Goal: Navigation & Orientation: Find specific page/section

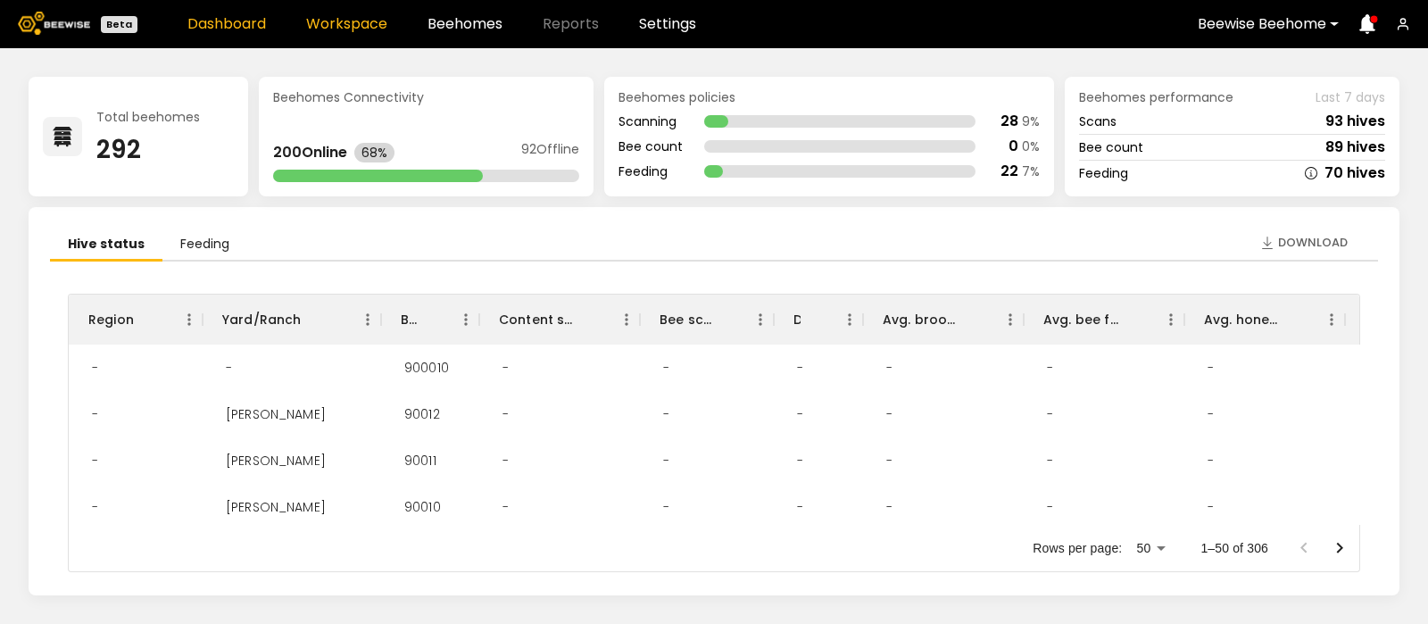
click at [337, 21] on link "Workspace" at bounding box center [346, 24] width 81 height 14
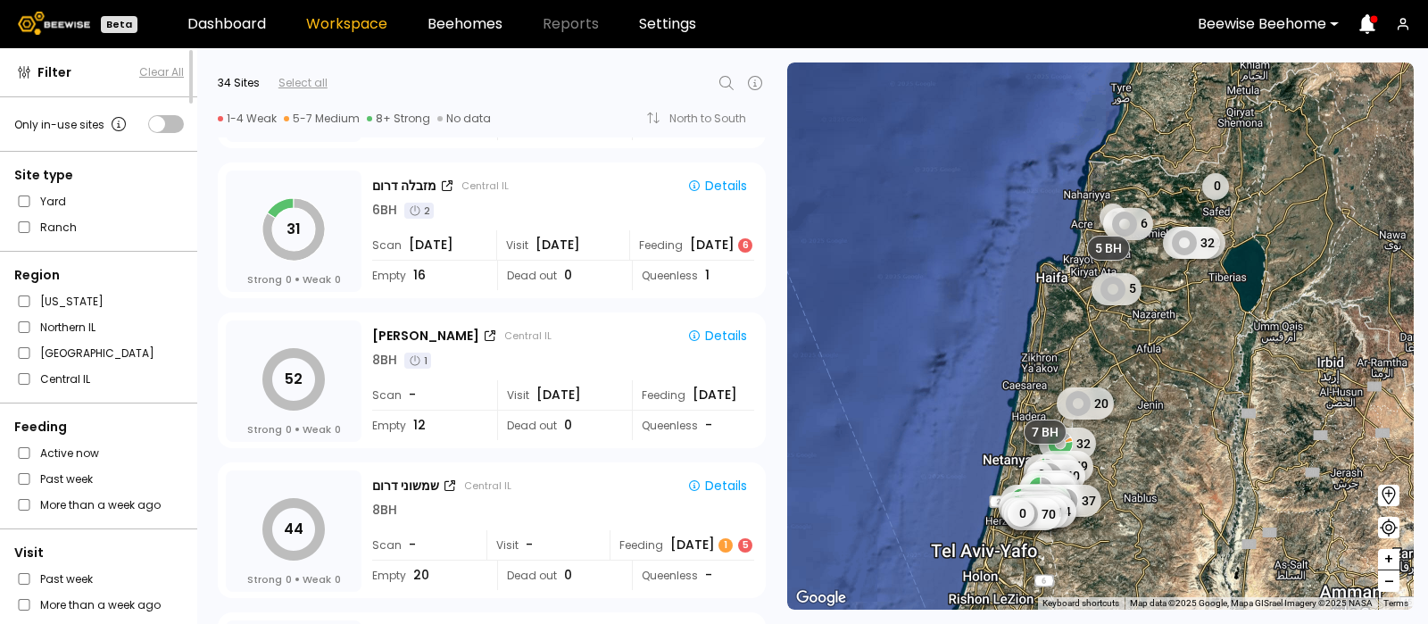
scroll to position [3888, 0]
click at [395, 321] on div "יצחקי פקאן Central IL Details" at bounding box center [563, 332] width 382 height 23
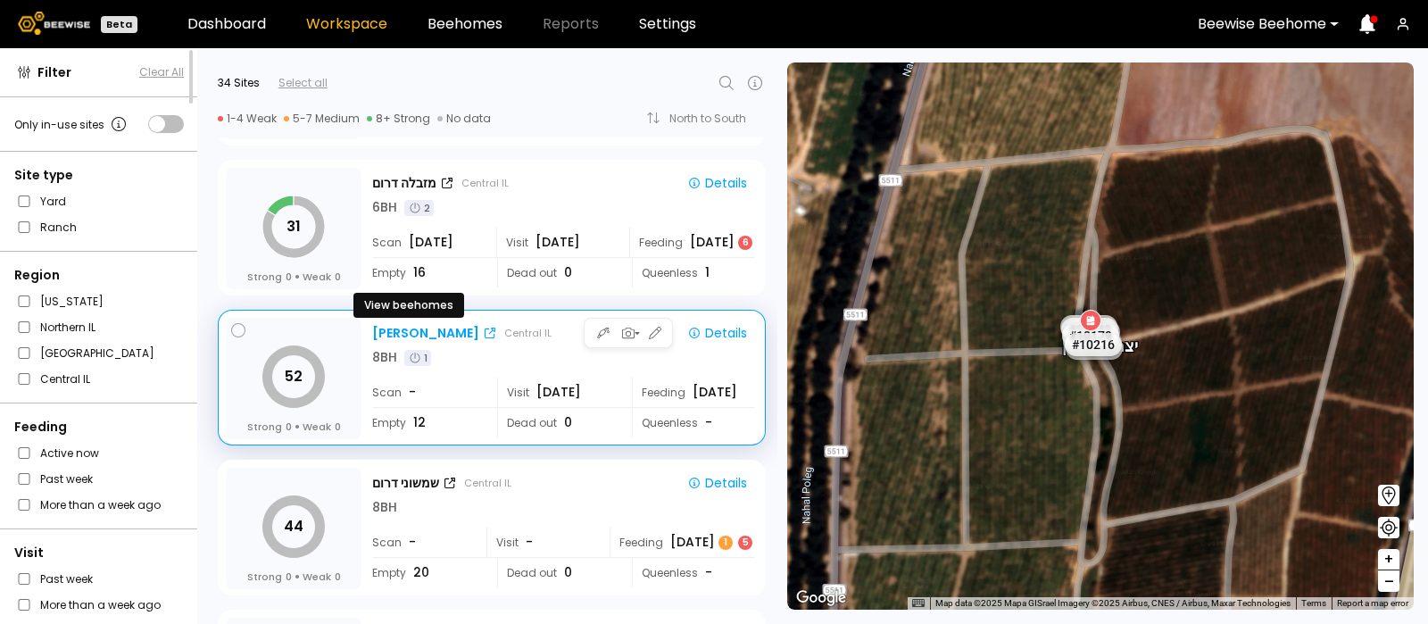
click at [398, 331] on div "יצחקי פקאן" at bounding box center [425, 333] width 107 height 19
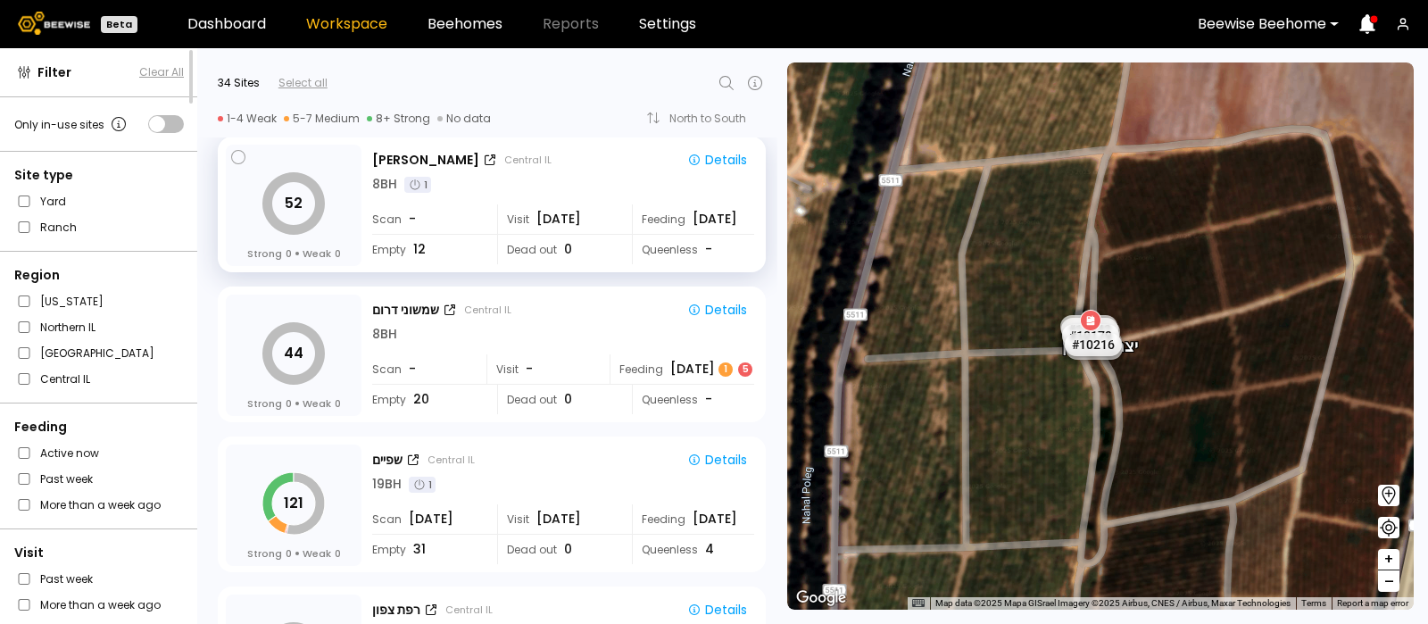
scroll to position [4093, 0]
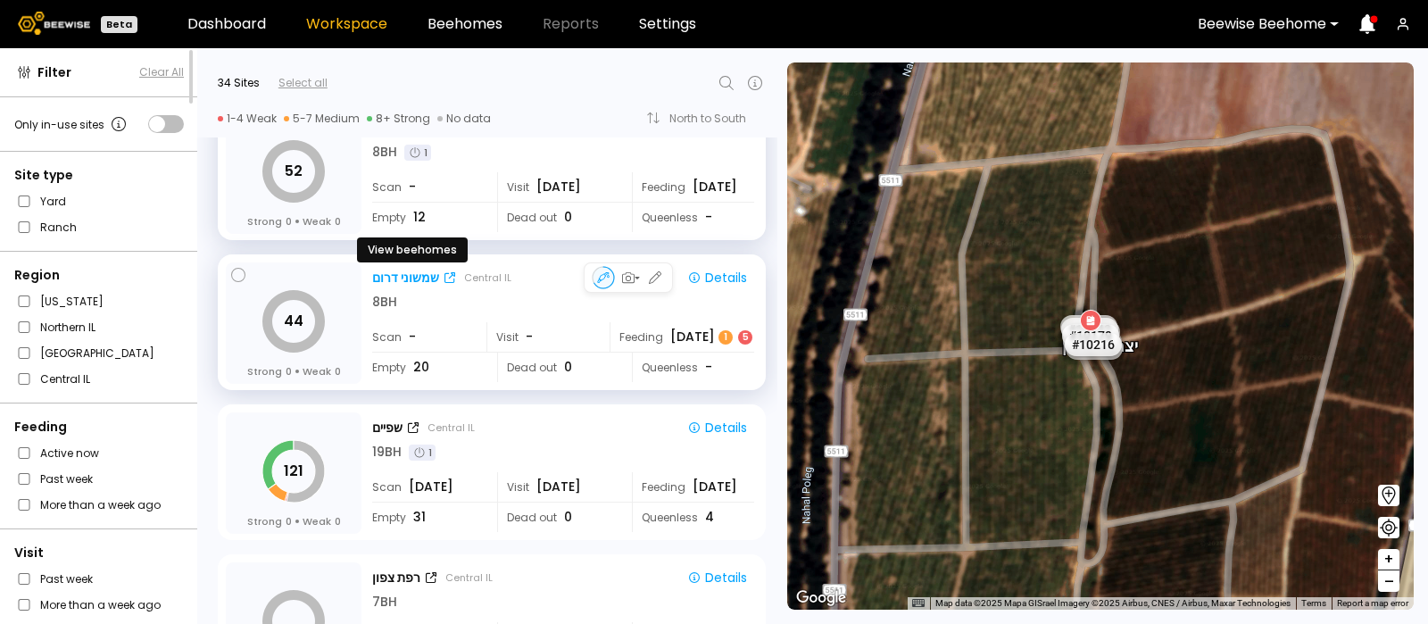
click at [404, 274] on div "שמשוני דרום" at bounding box center [405, 278] width 67 height 19
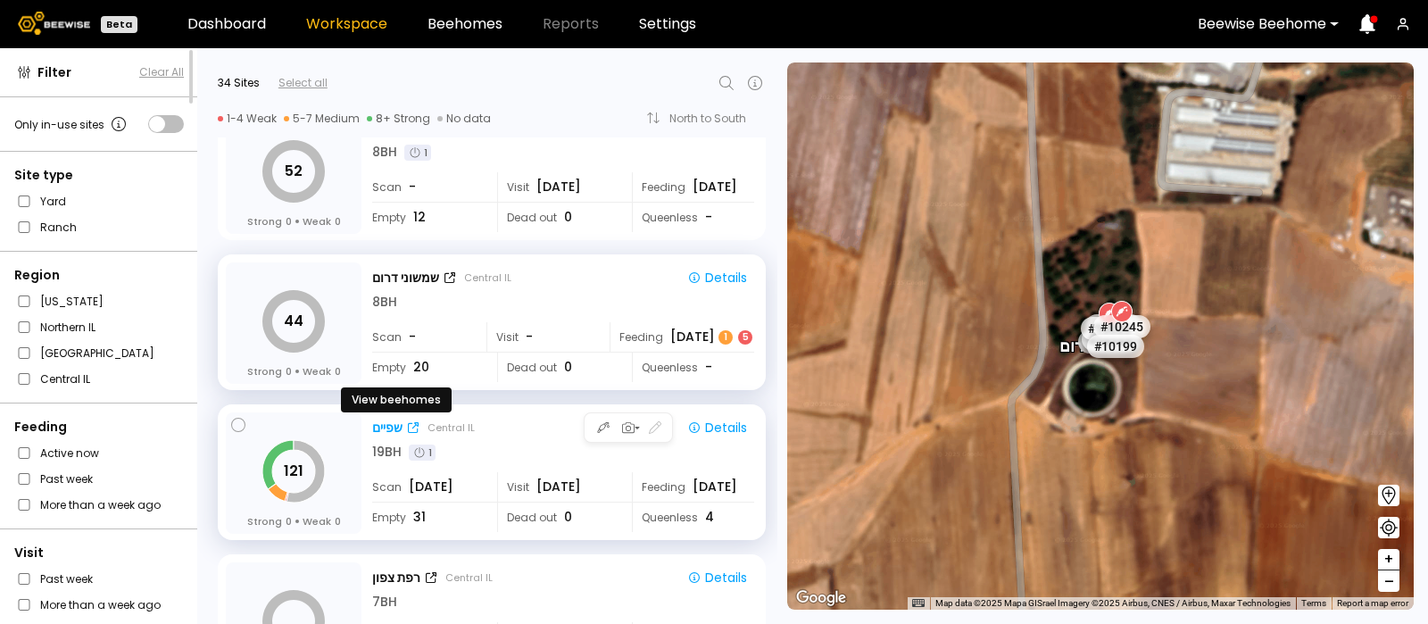
click at [388, 420] on div "שפיים" at bounding box center [387, 428] width 30 height 19
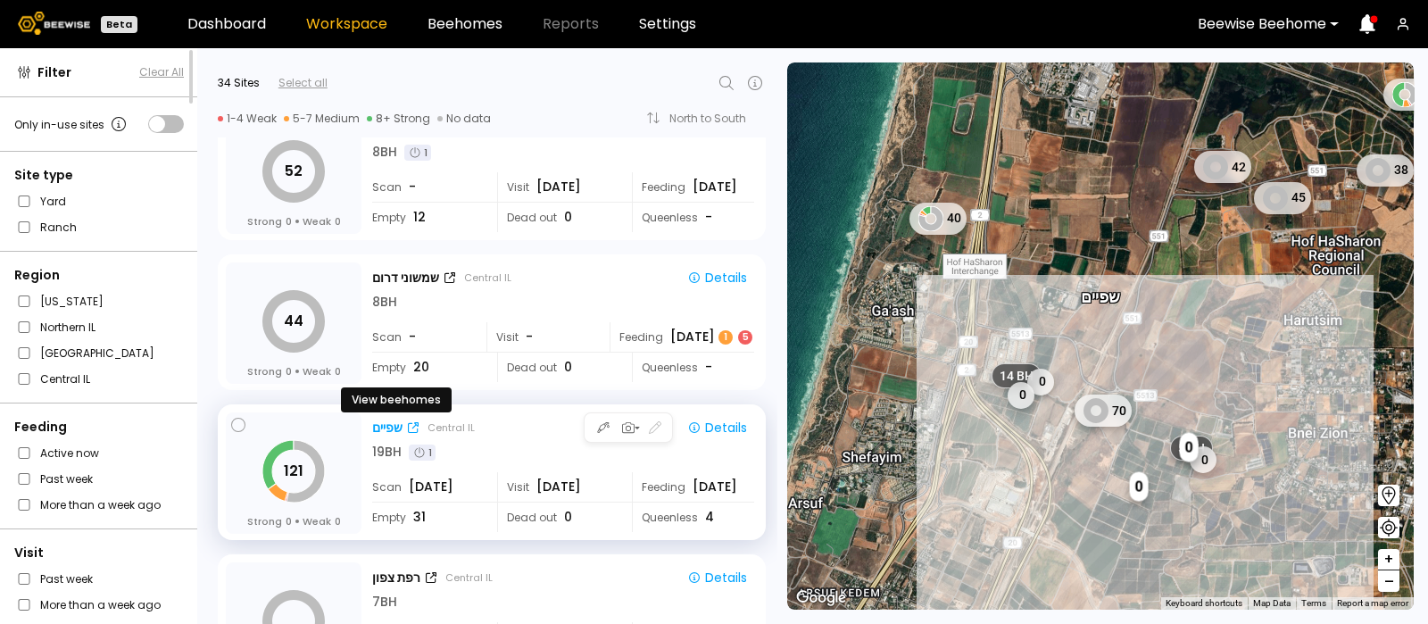
click at [389, 426] on div "שפיים" at bounding box center [387, 428] width 30 height 19
click at [388, 422] on div "שפיים" at bounding box center [387, 428] width 30 height 19
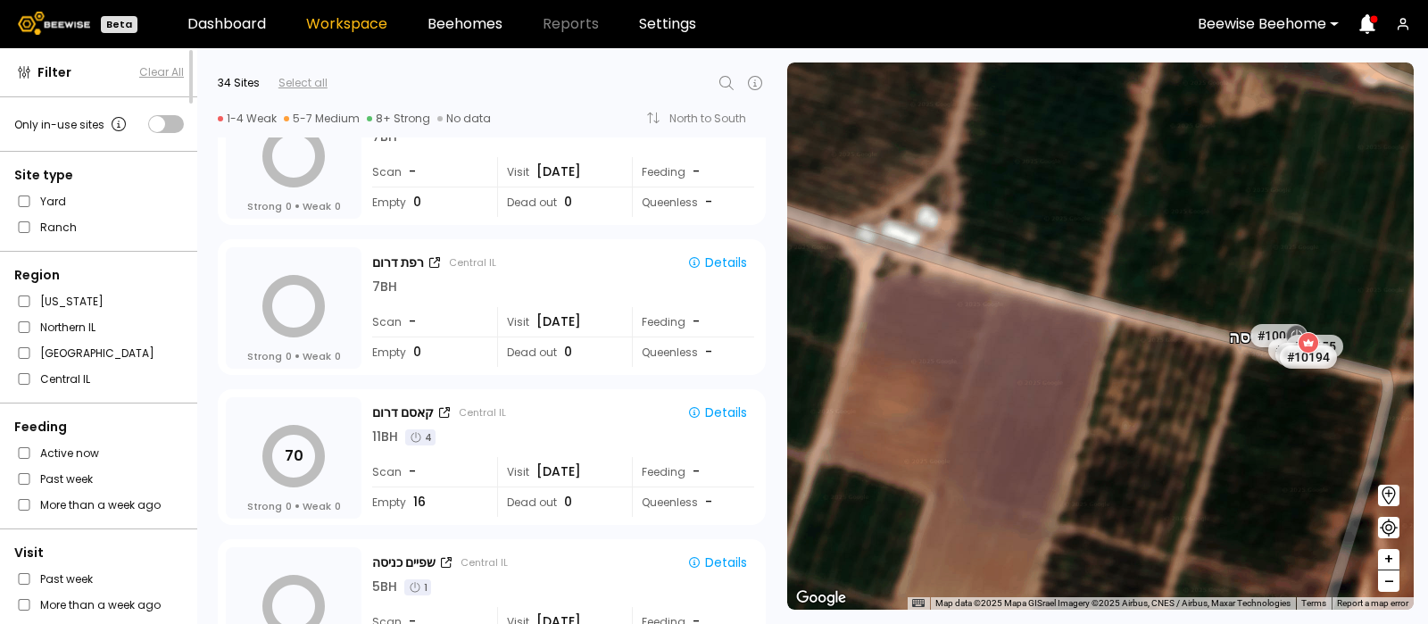
scroll to position [4627, 0]
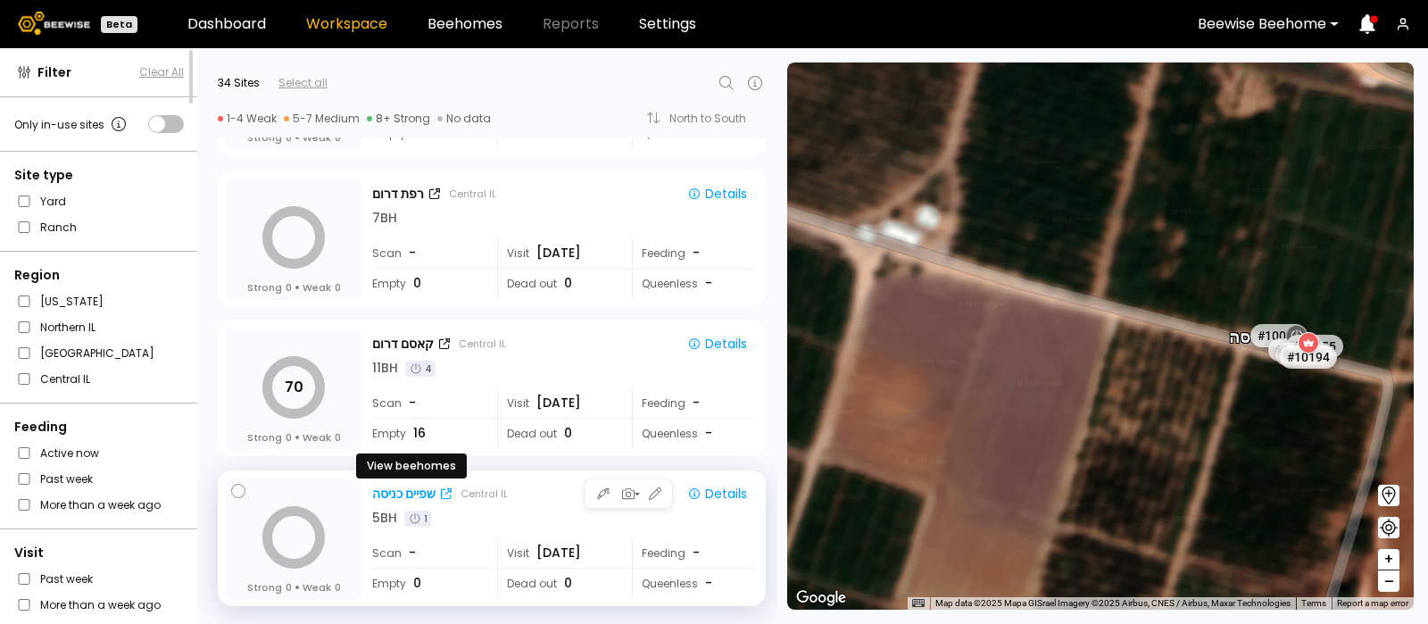
click at [402, 495] on div "שפיים כניסה" at bounding box center [403, 494] width 63 height 19
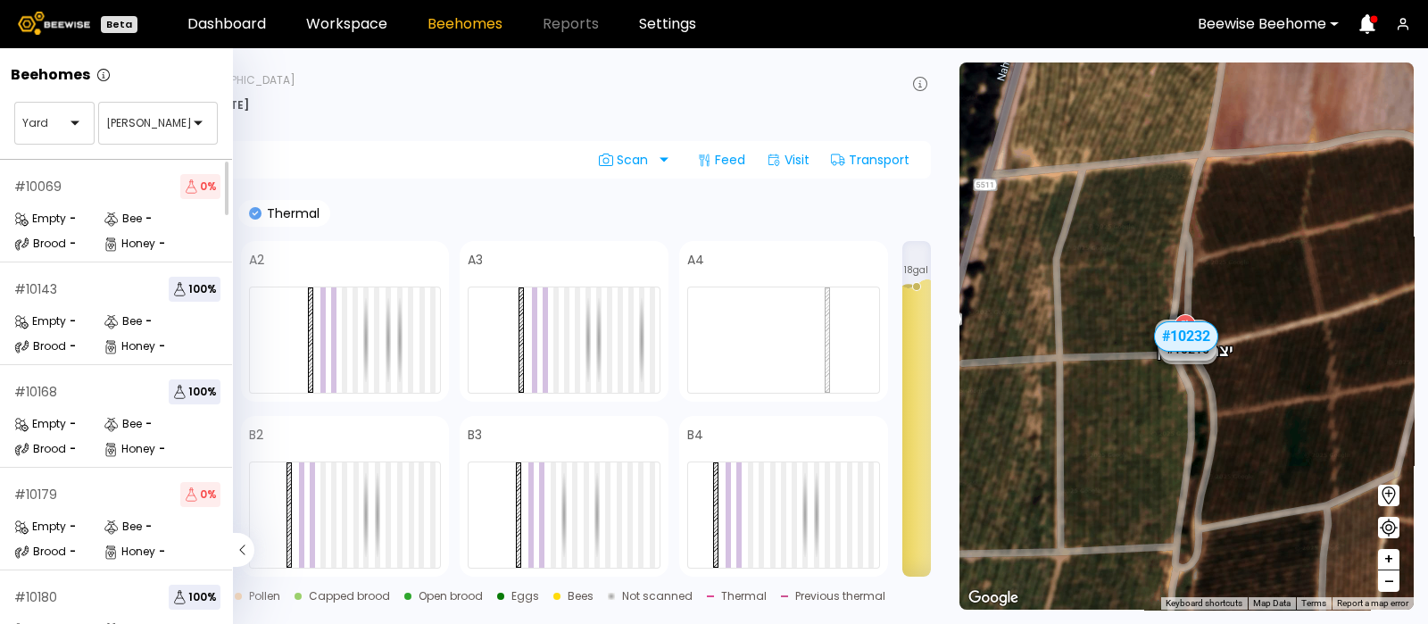
click at [0, 337] on div "# 10143 100 % Empty - Bee - Brood - Honey -" at bounding box center [117, 313] width 235 height 103
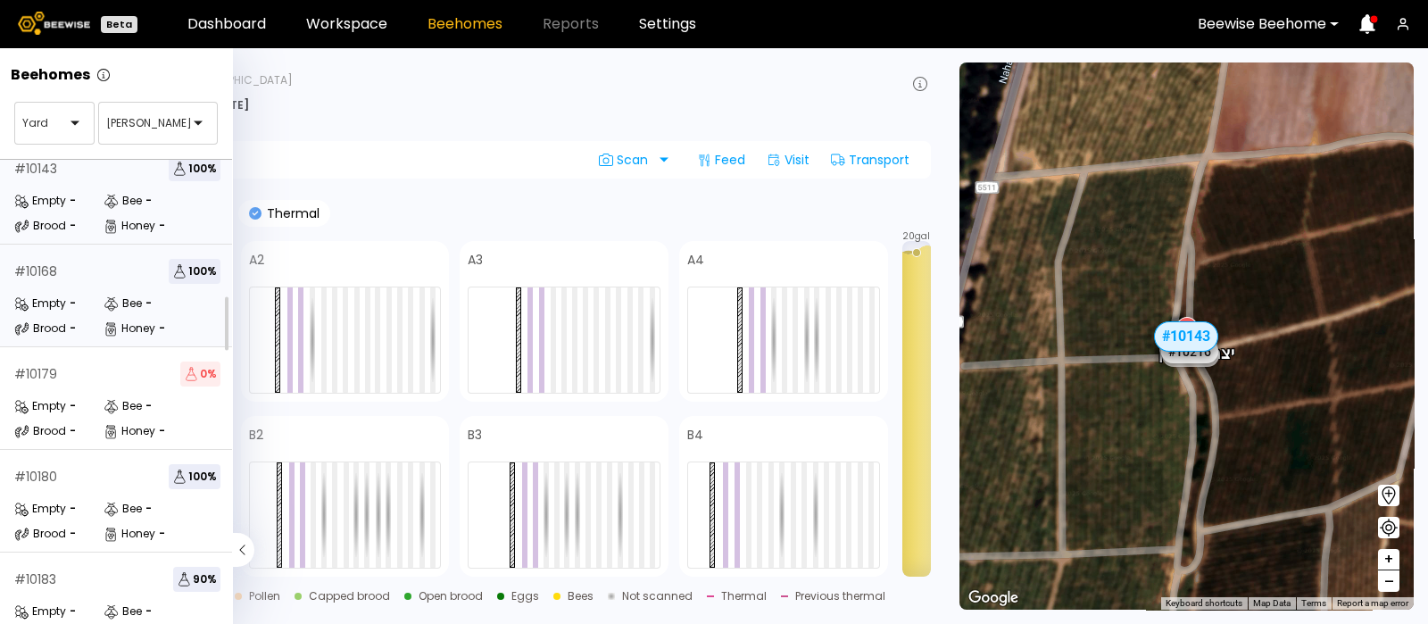
scroll to position [116, 0]
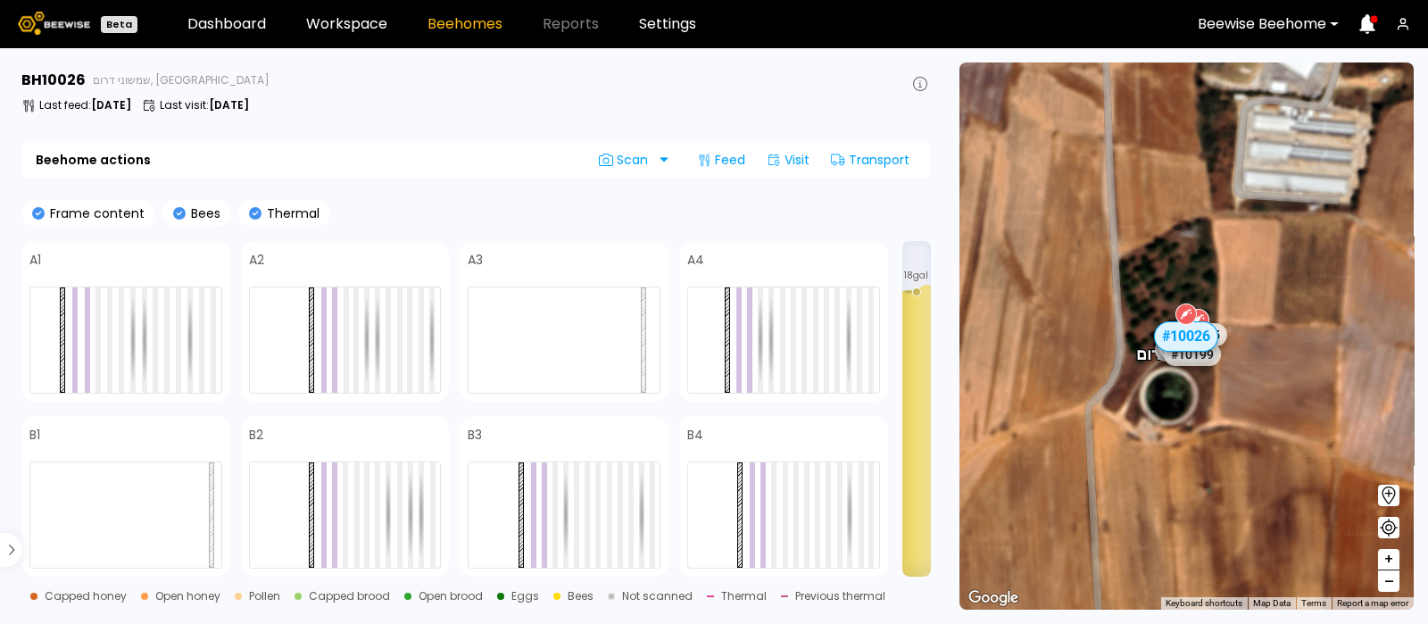
scroll to position [318, 0]
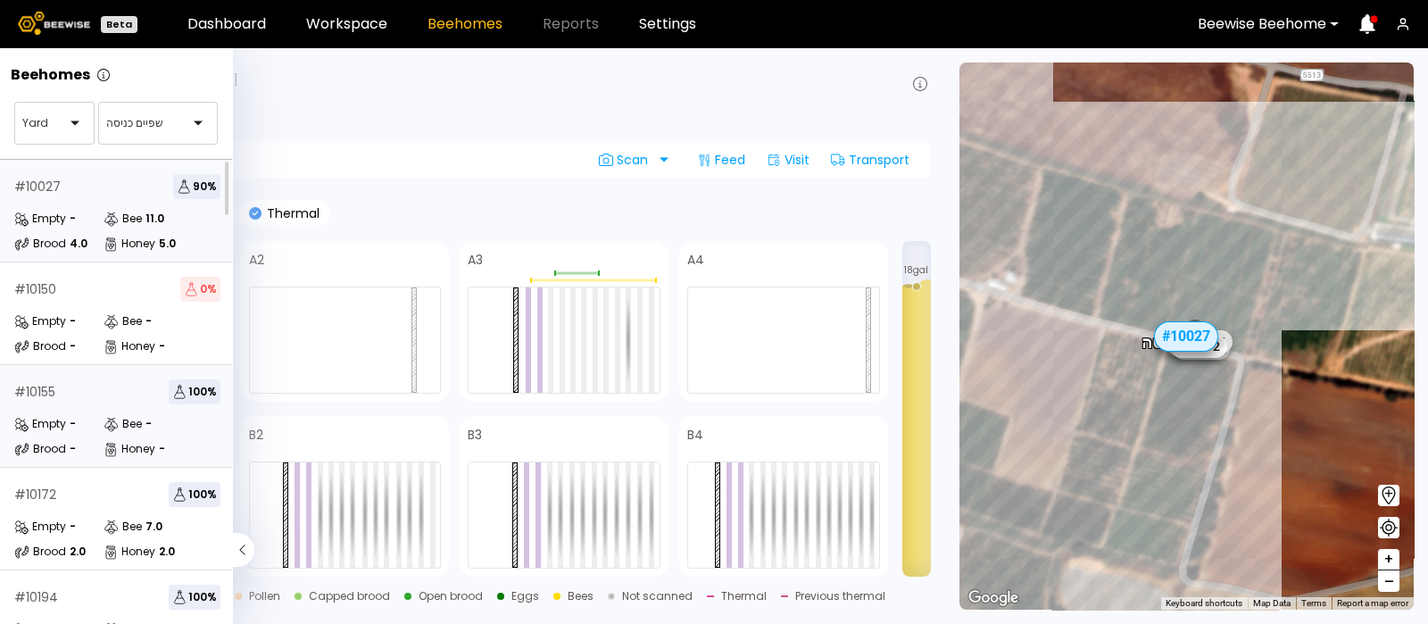
scroll to position [58, 0]
